Goal: Check status: Check status

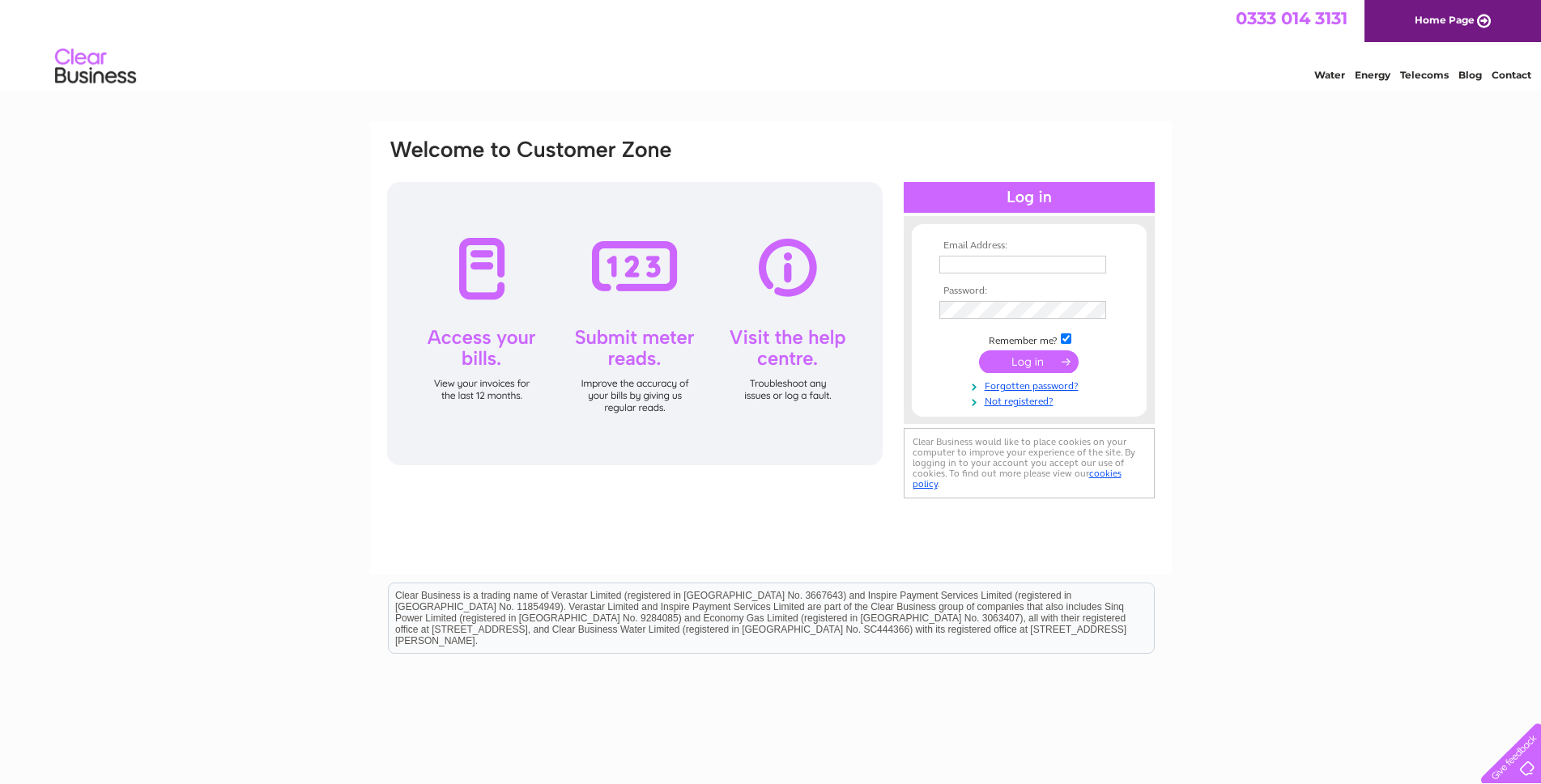
type input "A.MCGEE@UNICOMBOX.CO.UK"
click at [1033, 362] on input "submit" at bounding box center [1028, 361] width 99 height 22
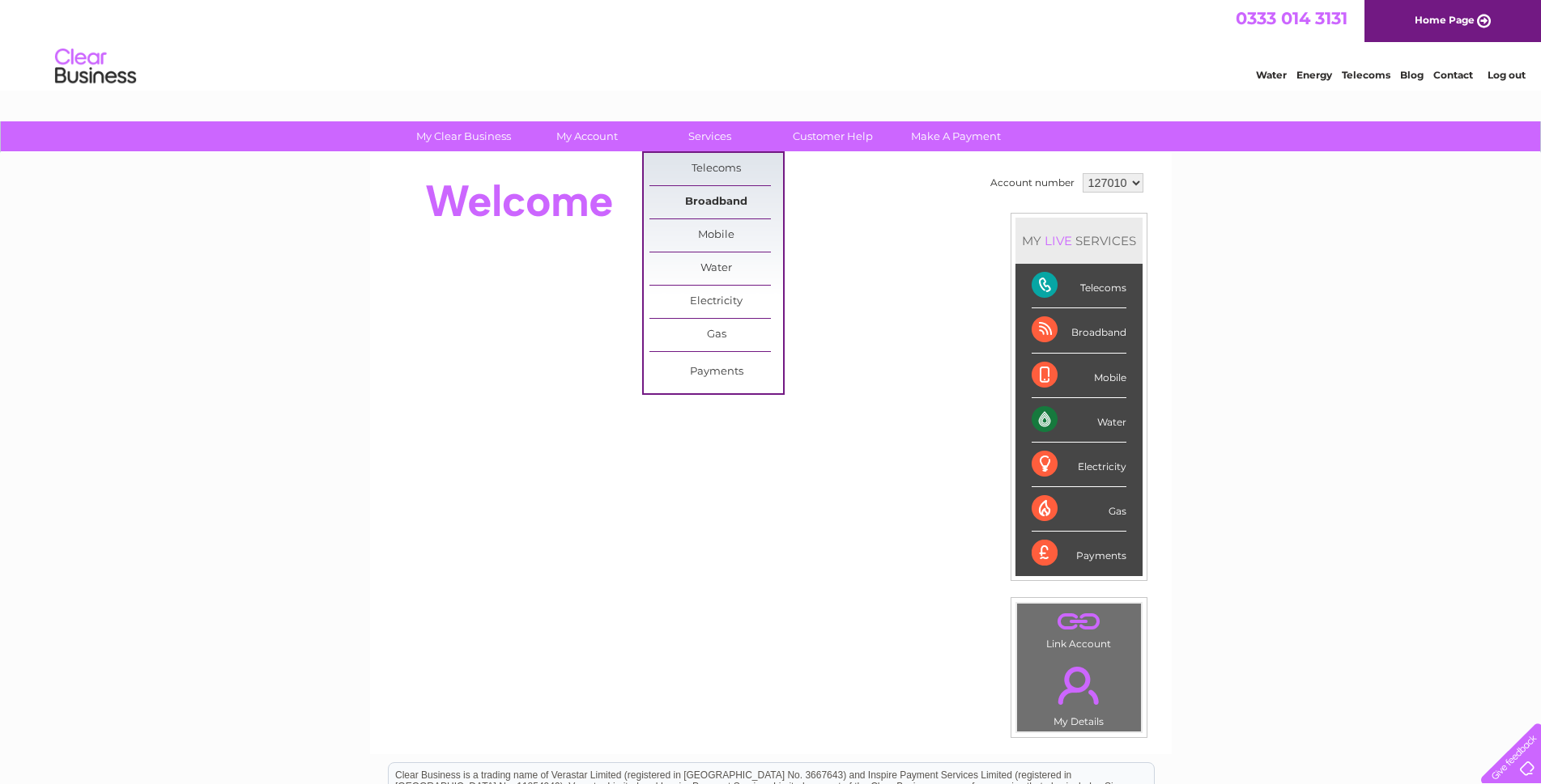
click at [716, 199] on link "Broadband" at bounding box center [716, 203] width 134 height 33
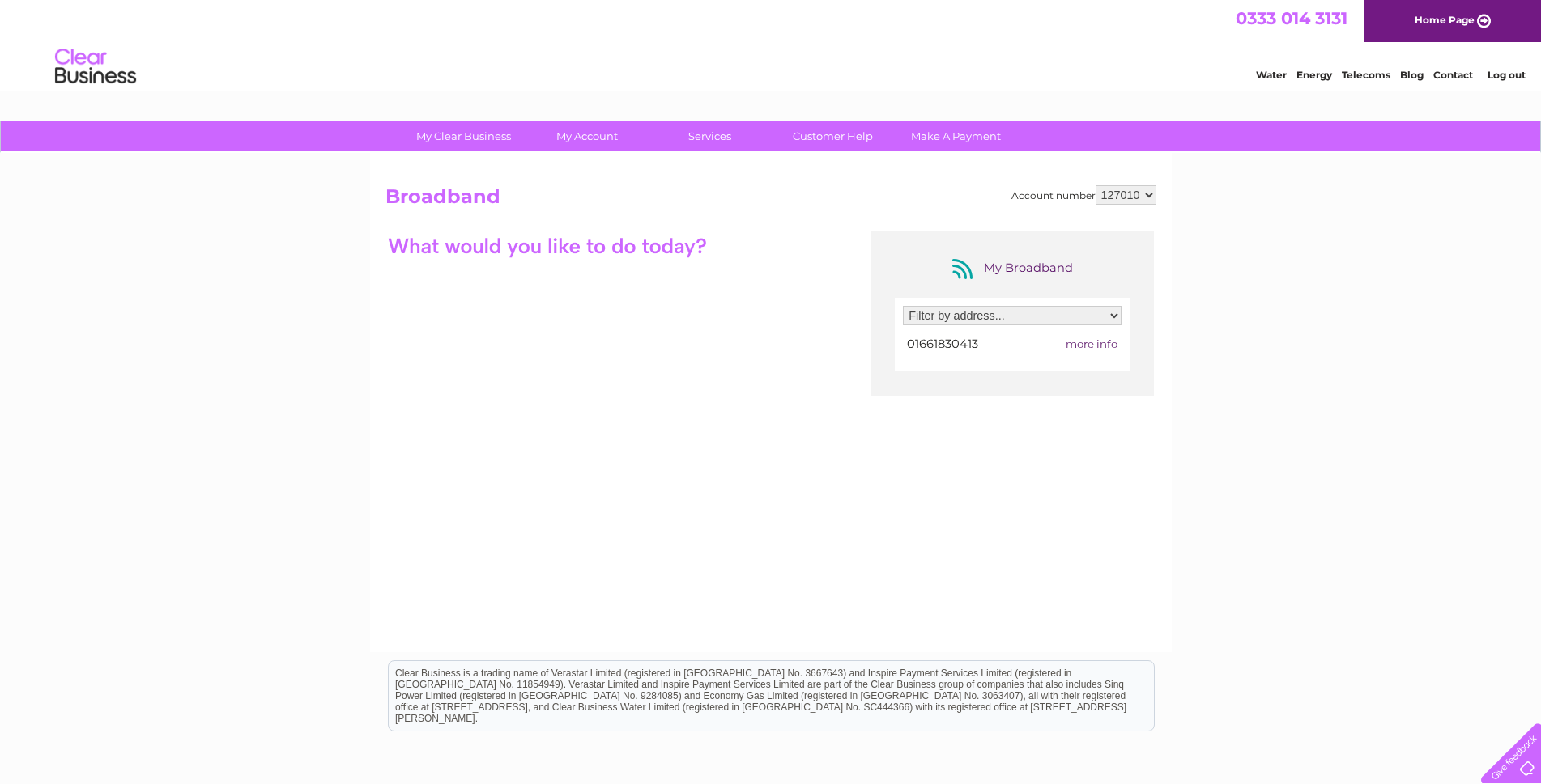
click at [1034, 313] on select "Filter by address... [STREET_ADDRESS]" at bounding box center [1012, 316] width 218 height 20
select select "1938043"
click at [903, 306] on select "Filter by address... [STREET_ADDRESS]" at bounding box center [1012, 316] width 218 height 20
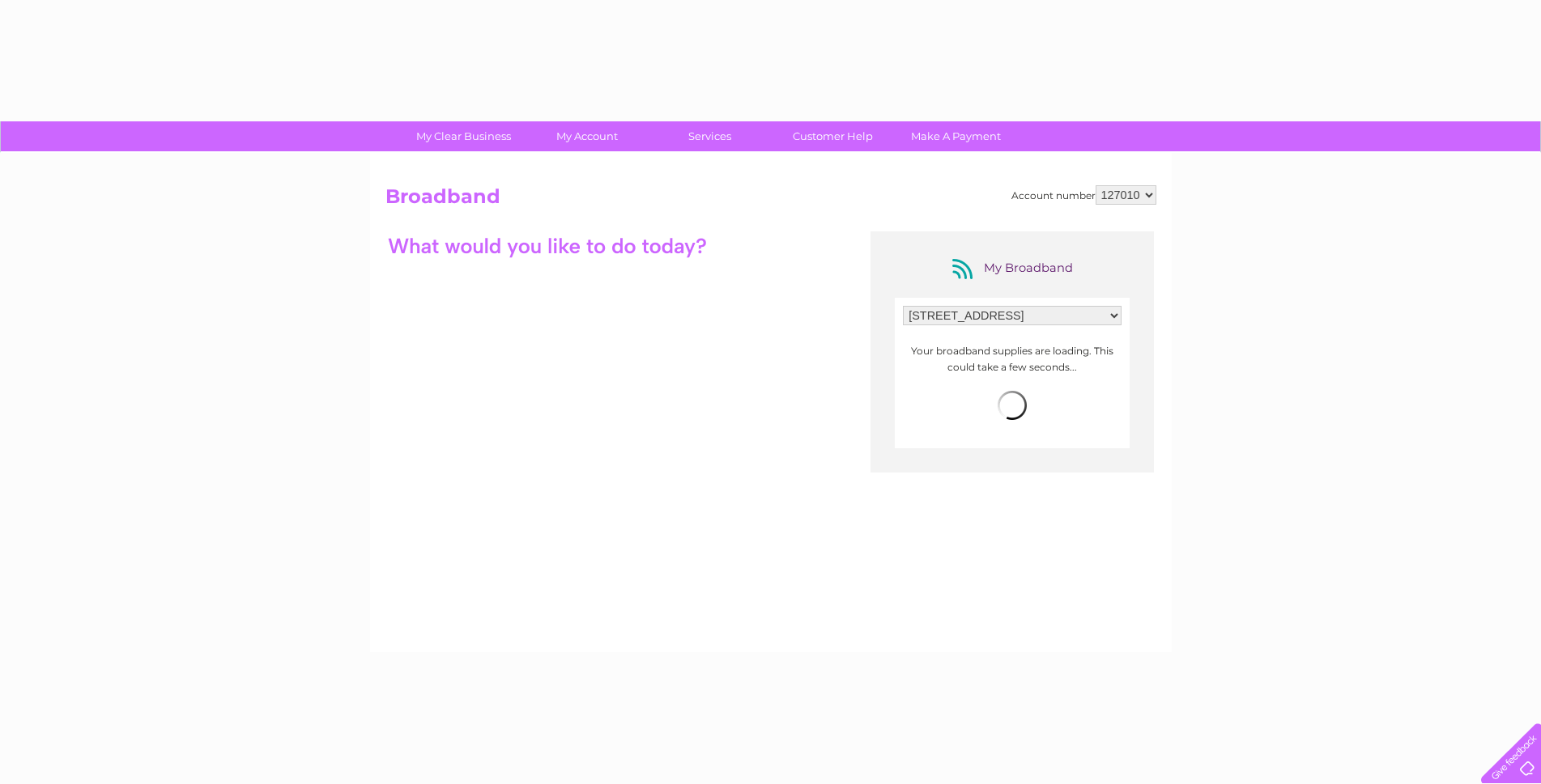
select select "1938043"
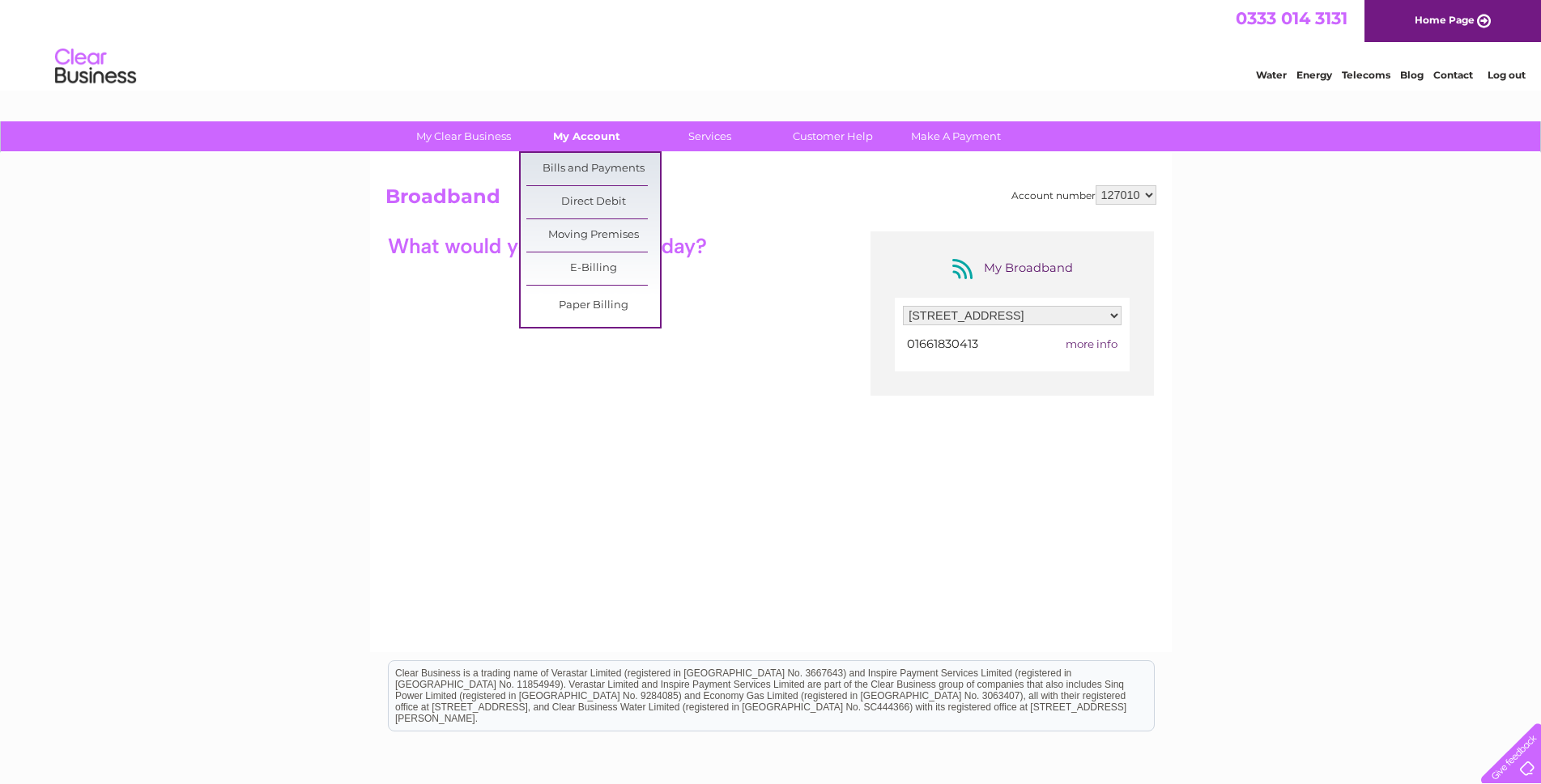
click at [582, 132] on link "My Account" at bounding box center [587, 136] width 134 height 30
